Goal: Transaction & Acquisition: Subscribe to service/newsletter

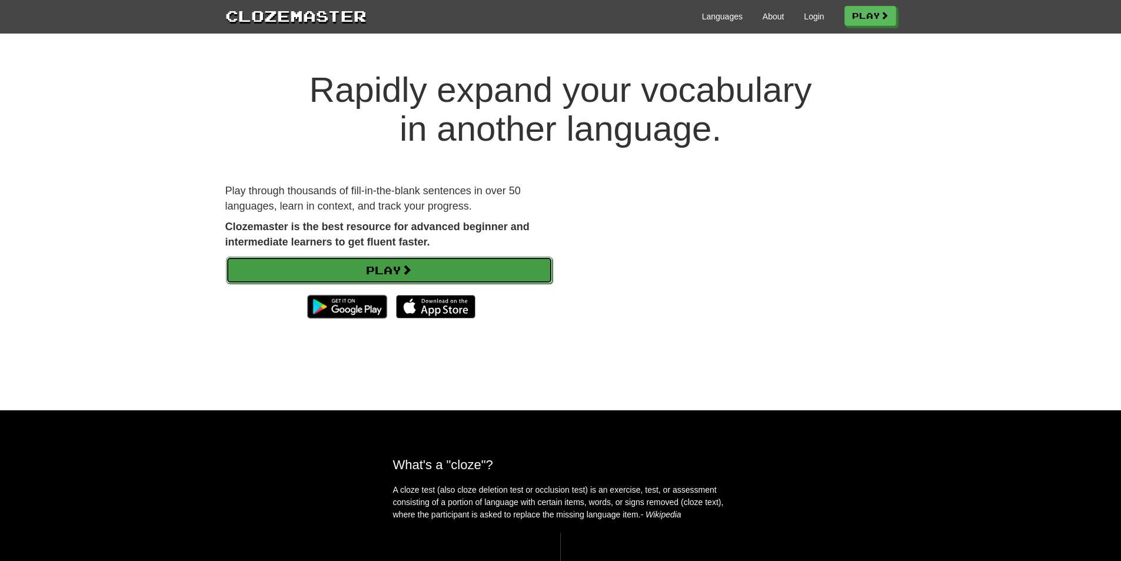
click at [454, 274] on link "Play" at bounding box center [389, 270] width 327 height 27
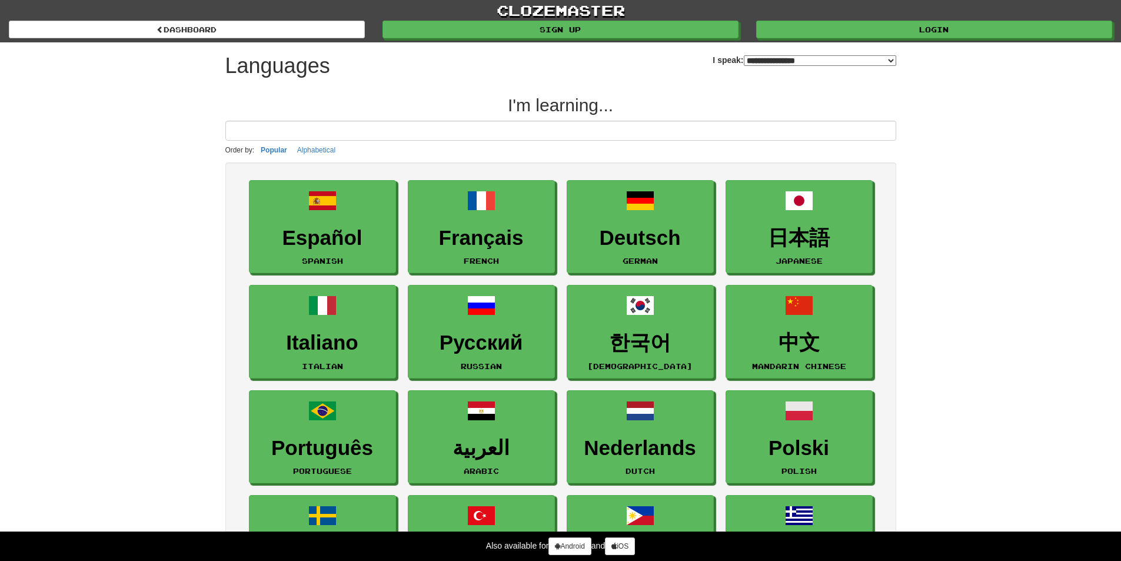
select select "*******"
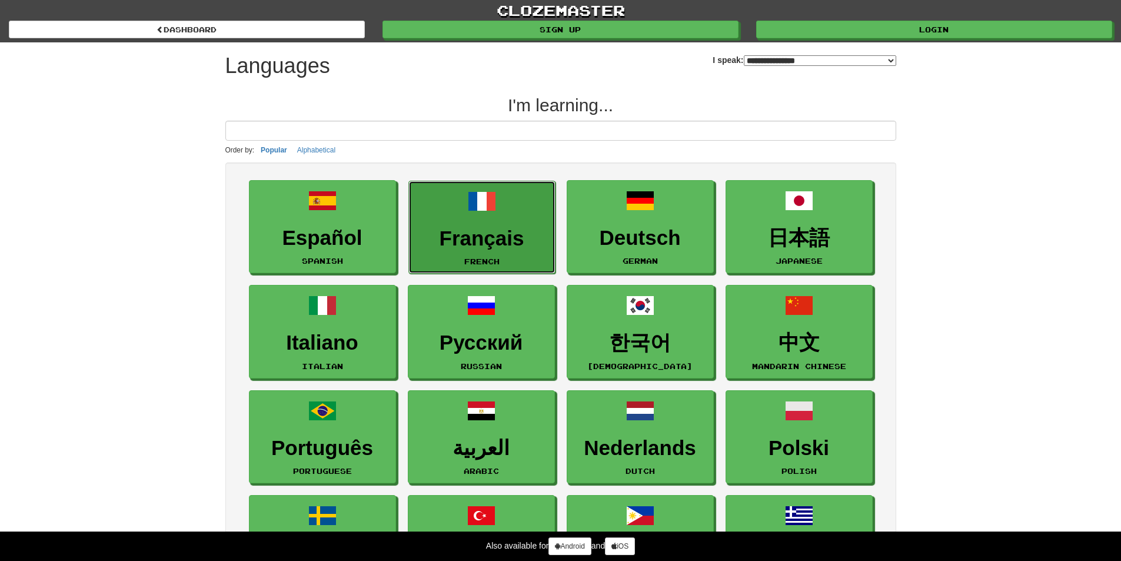
click at [526, 217] on link "Français French" at bounding box center [482, 228] width 147 height 94
